Goal: Information Seeking & Learning: Learn about a topic

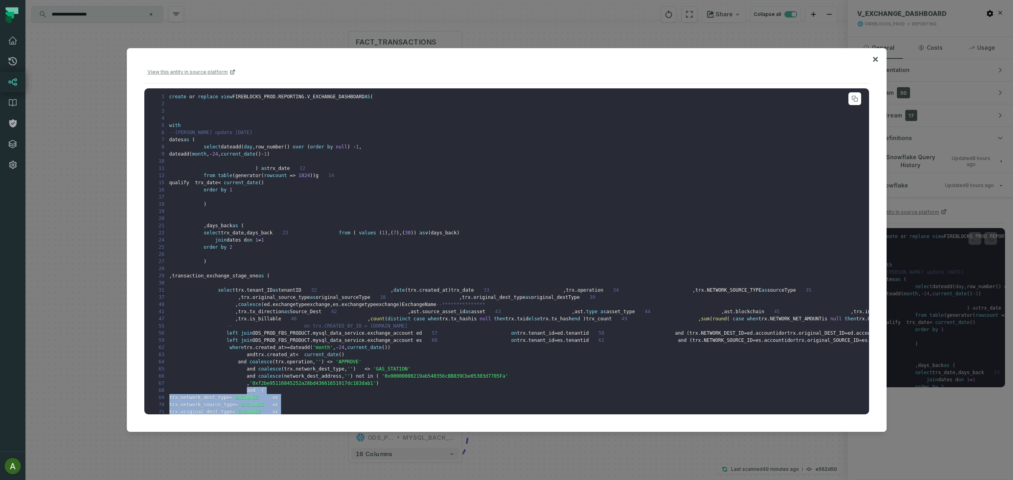
scroll to position [321, 0]
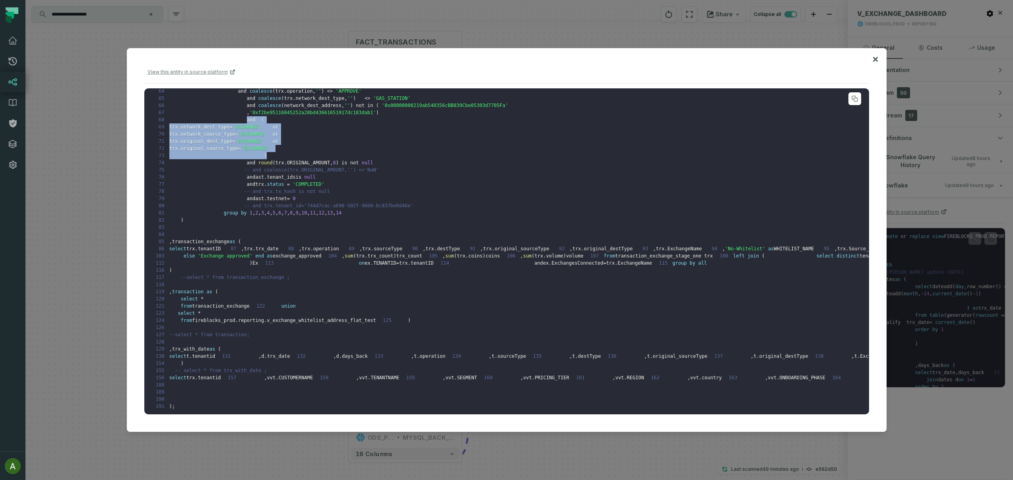
click at [178, 144] on span "trx" at bounding box center [173, 141] width 9 height 6
copy code "trx . network_dest_type = 'EXCHANGE' or 70 trx . network_source_type = 'EXCHANG…"
drag, startPoint x: 278, startPoint y: 264, endPoint x: 384, endPoint y: 283, distance: 108.4
click at [384, 283] on pre "1 create or replace view FIREBLOCKS_PROD . REPORTING . V_EXCHANGE_DASHBOARD AS …" at bounding box center [506, 251] width 725 height 326
click at [78, 182] on div at bounding box center [506, 240] width 1013 height 480
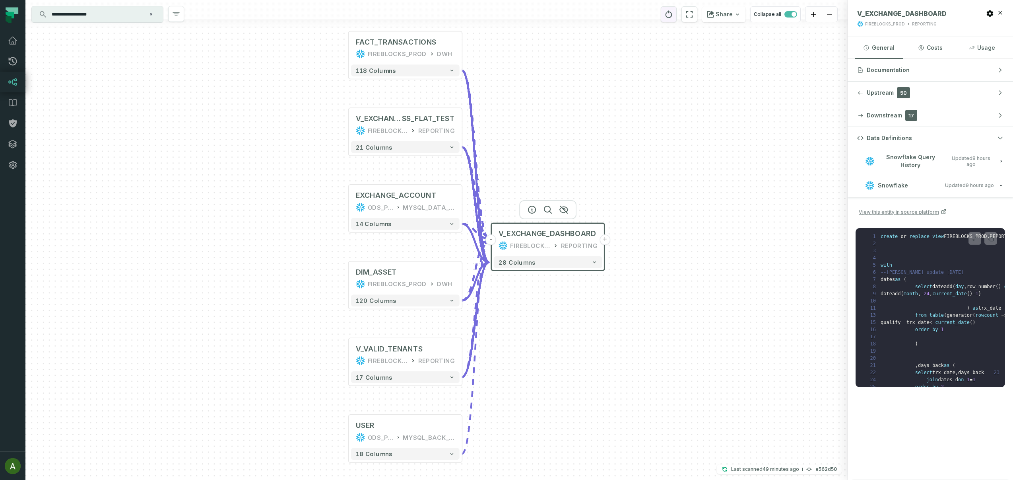
click at [669, 18] on icon "reset" at bounding box center [669, 17] width 1 height 1
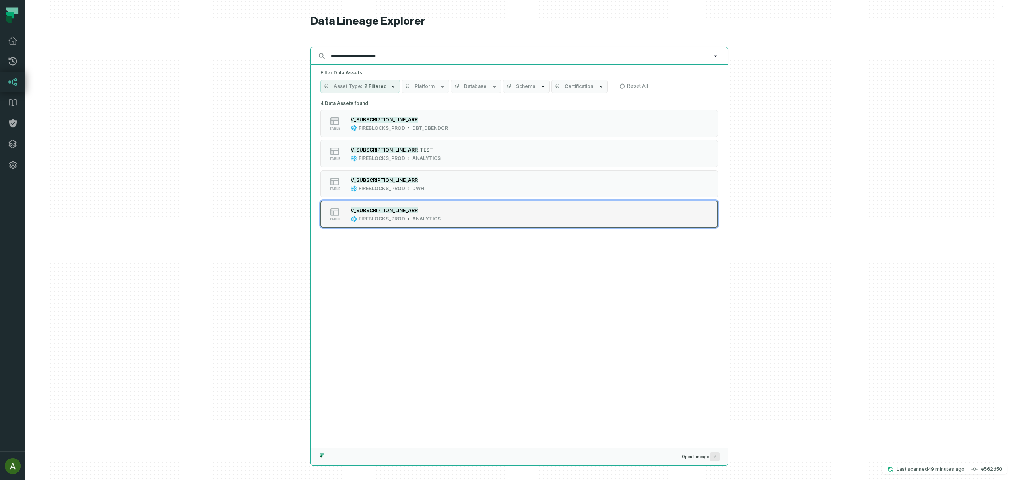
type input "**********"
click at [428, 216] on div "ANALYTICS" at bounding box center [426, 219] width 28 height 6
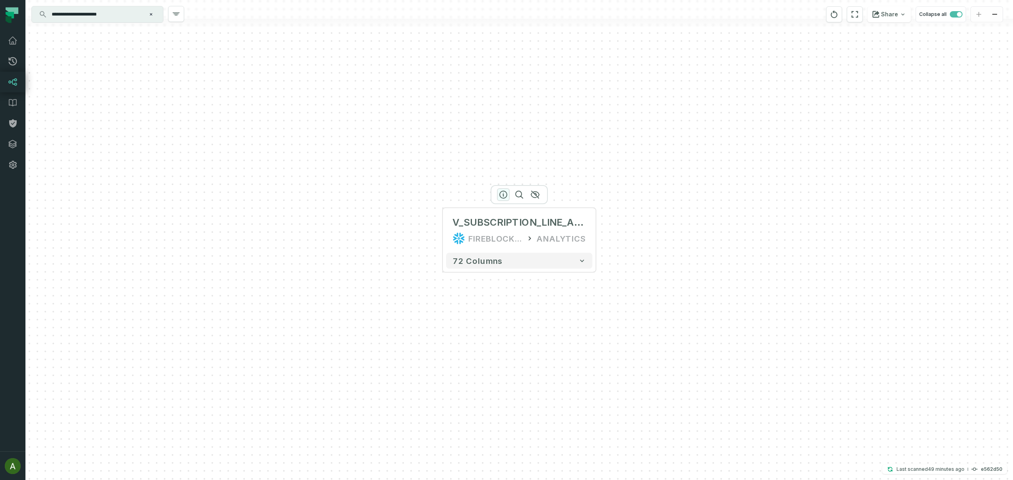
click at [506, 195] on icon "button" at bounding box center [503, 194] width 7 height 7
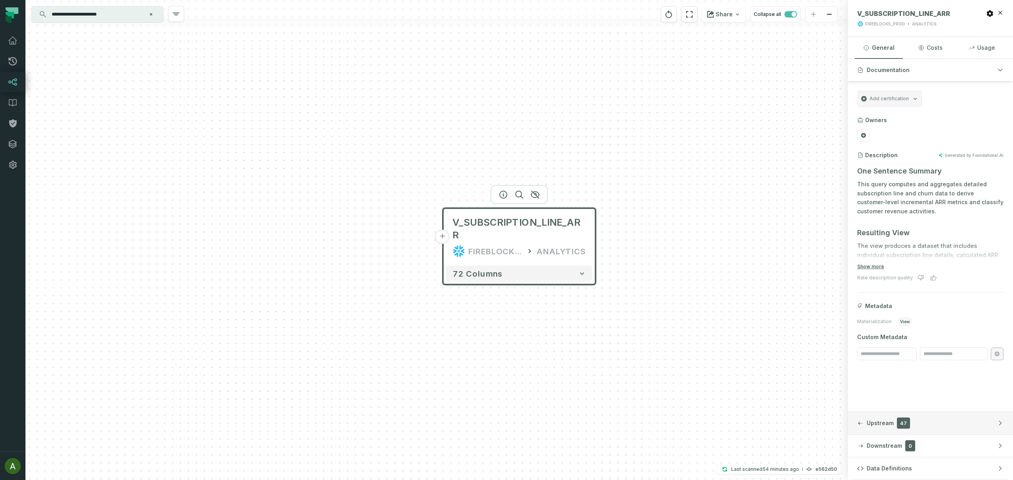
click at [951, 419] on button "Upstream 47" at bounding box center [930, 423] width 165 height 22
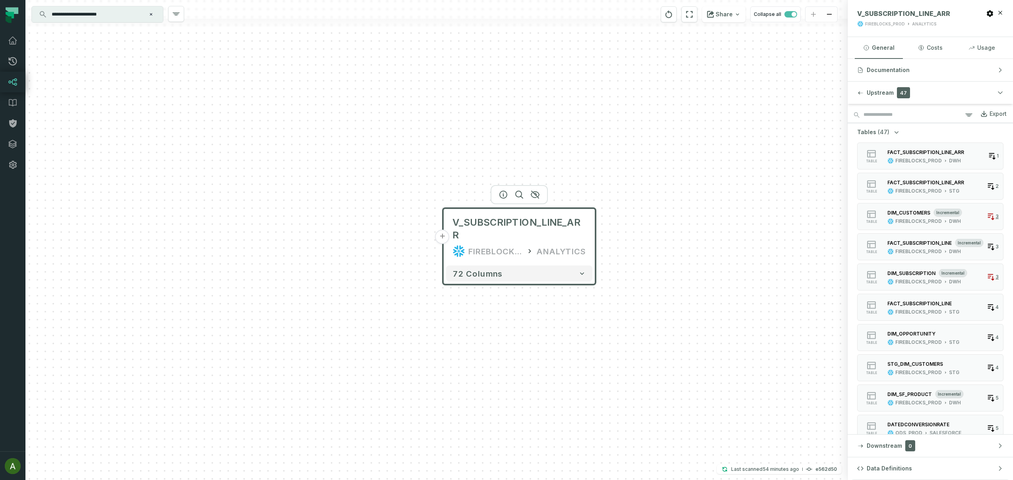
click at [441, 232] on button "+" at bounding box center [443, 237] width 14 height 14
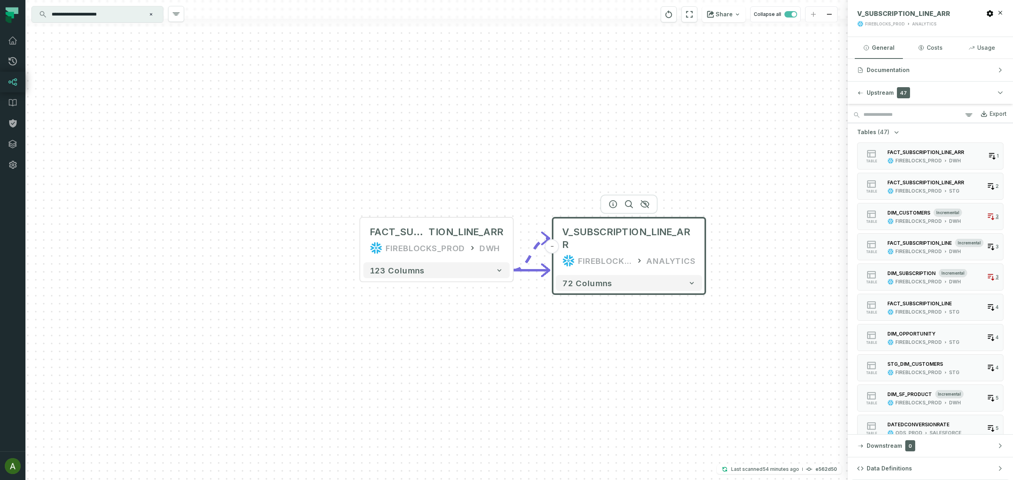
click at [107, 13] on input "**********" at bounding box center [96, 14] width 99 height 13
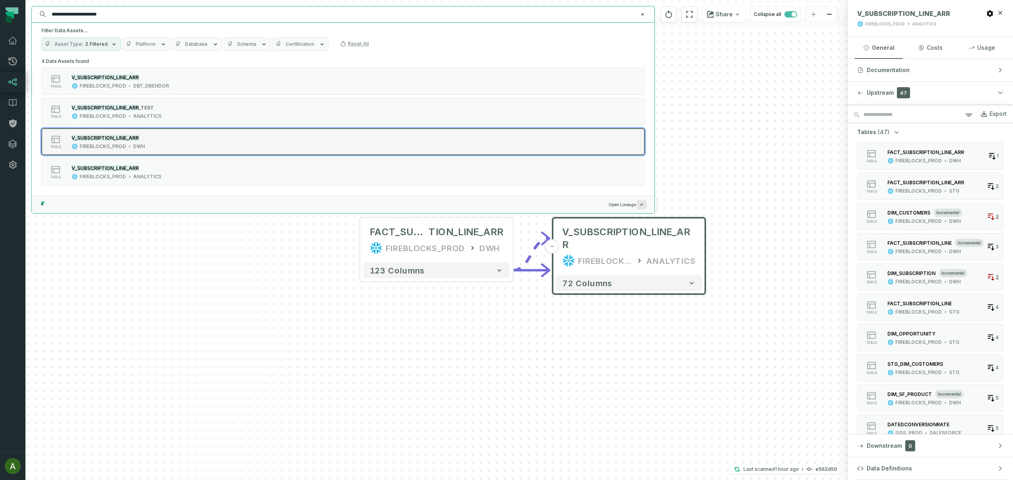
click at [200, 136] on div "table V_SUBSCRIPTION_LINE_ARR FIREBLOCKS_PROD DWH" at bounding box center [142, 142] width 199 height 16
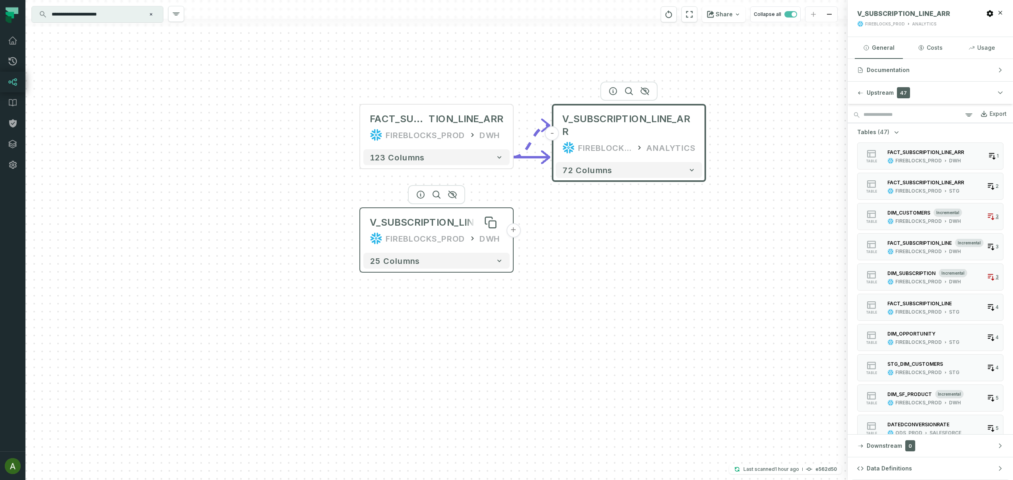
click at [439, 220] on div "V_SUBSCRIPTION_LINE_ARR" at bounding box center [437, 222] width 134 height 13
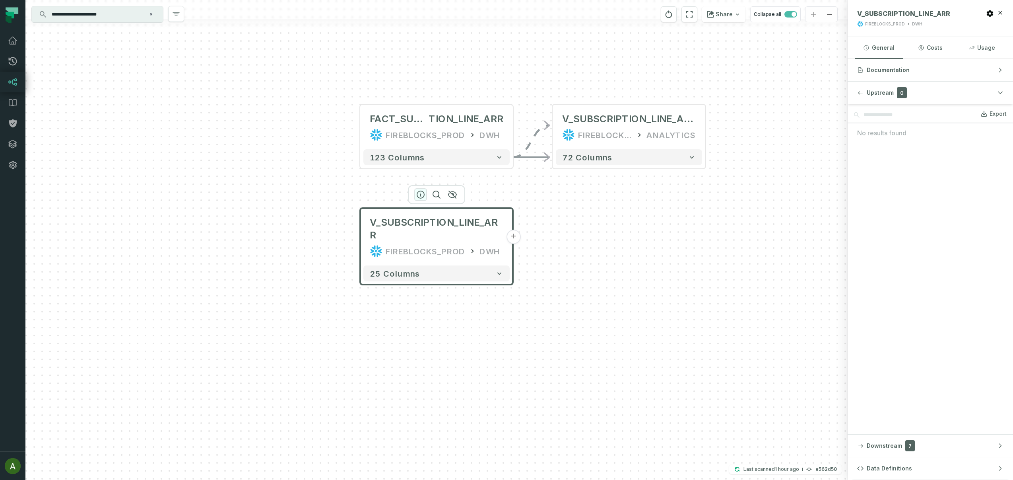
click at [422, 195] on icon "button" at bounding box center [421, 195] width 10 height 10
click at [933, 446] on button "Downstream 7" at bounding box center [930, 445] width 165 height 22
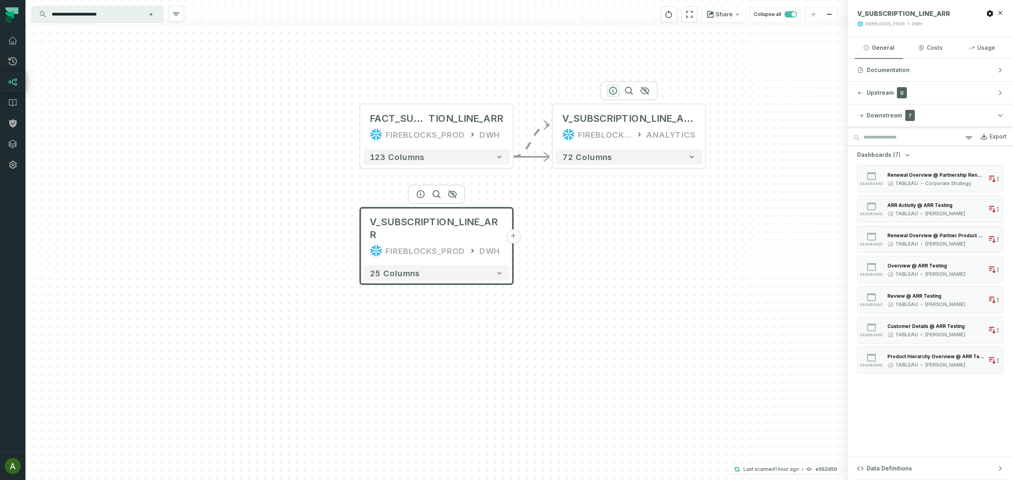
click at [613, 92] on icon "button" at bounding box center [613, 90] width 7 height 7
click at [613, 95] on div at bounding box center [629, 90] width 57 height 19
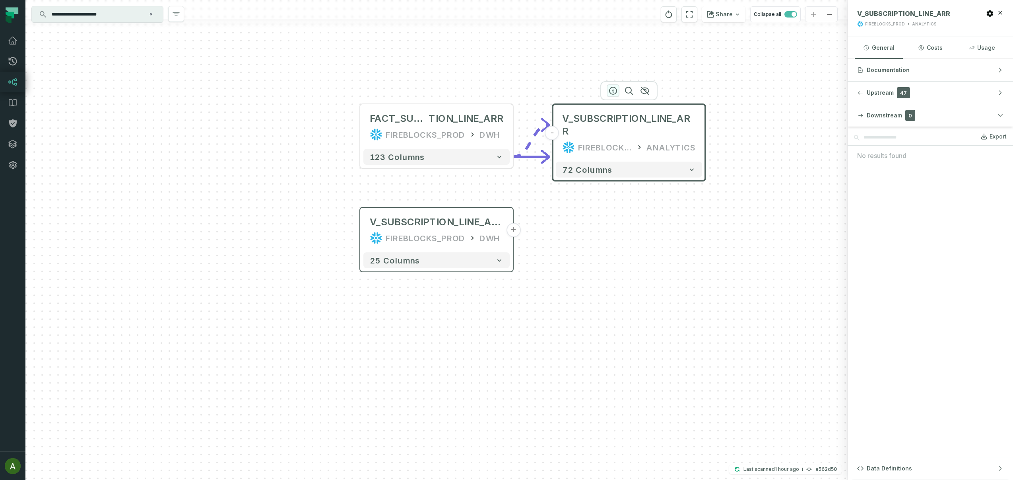
click at [613, 88] on icon "button" at bounding box center [614, 91] width 10 height 10
click at [421, 193] on icon "button" at bounding box center [420, 194] width 7 height 7
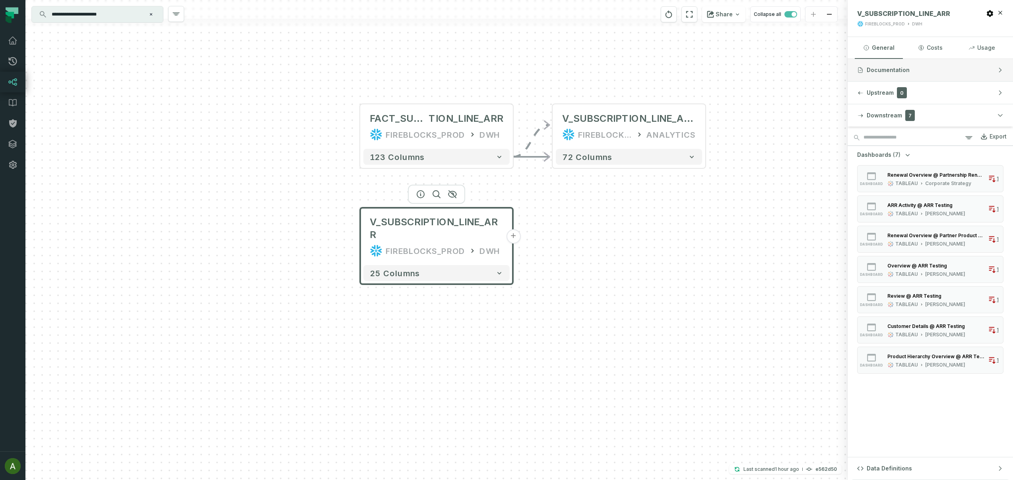
click at [910, 72] on button "Documentation" at bounding box center [930, 70] width 165 height 22
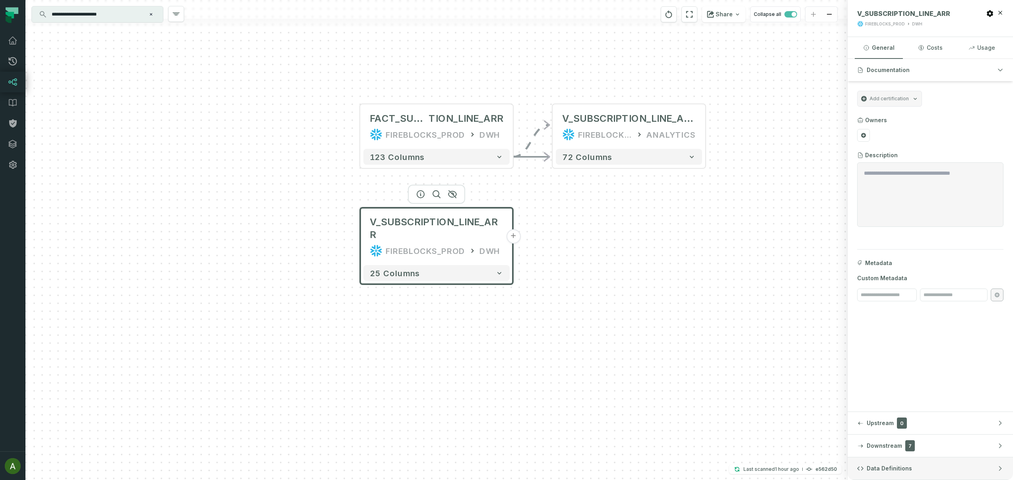
click at [893, 467] on span "Data Definitions" at bounding box center [889, 468] width 45 height 8
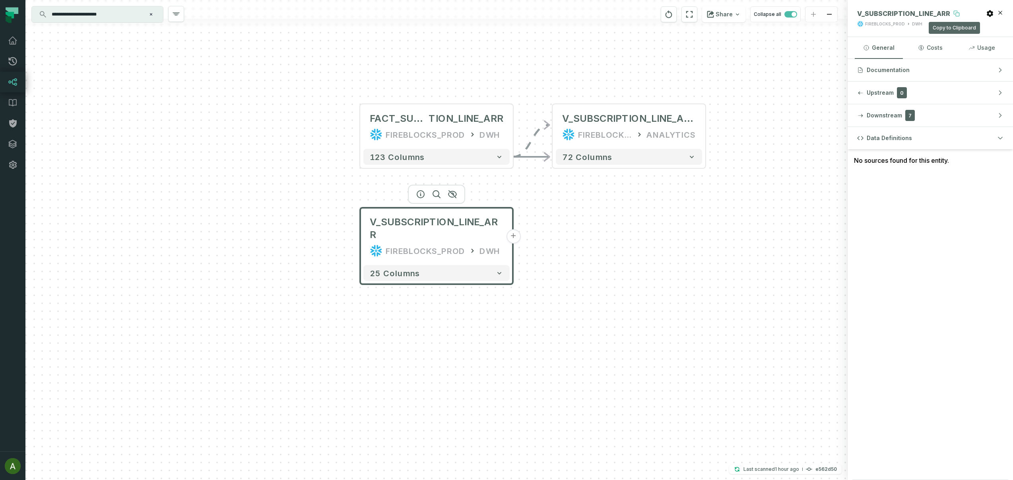
click at [951, 13] on button at bounding box center [957, 13] width 13 height 13
click at [419, 194] on icon "button" at bounding box center [421, 194] width 10 height 10
click at [925, 114] on button "Downstream 7" at bounding box center [930, 115] width 165 height 22
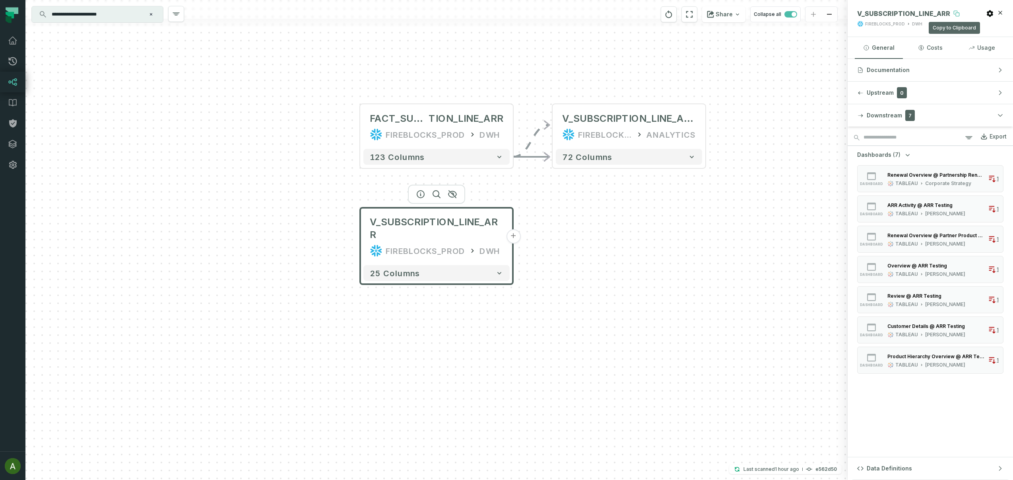
click at [954, 12] on icon at bounding box center [957, 13] width 6 height 6
